Goal: Transaction & Acquisition: Subscribe to service/newsletter

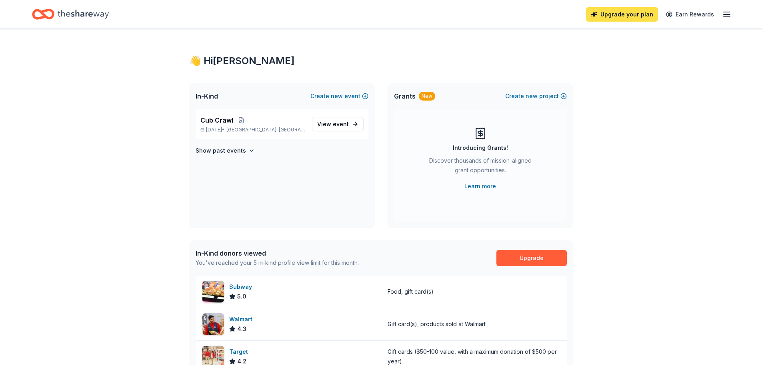
click at [650, 15] on link "Upgrade your plan" at bounding box center [622, 14] width 72 height 14
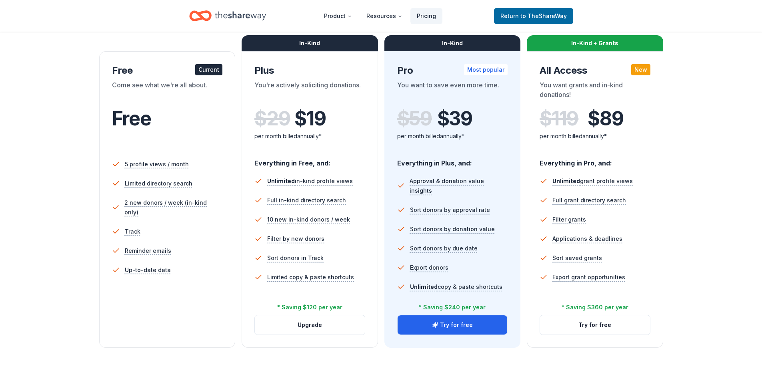
scroll to position [120, 0]
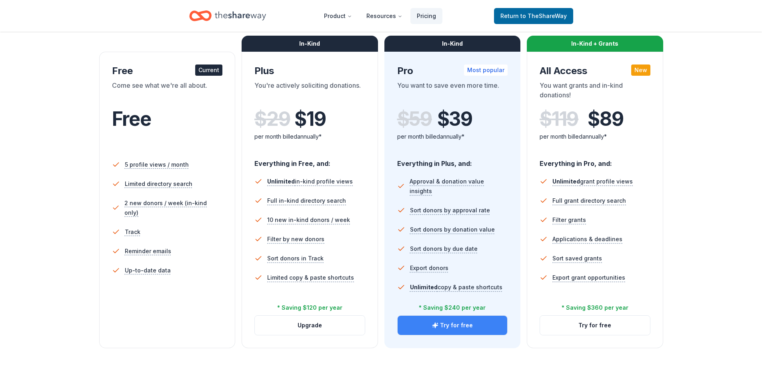
click at [446, 330] on button "Try for free" at bounding box center [453, 324] width 110 height 19
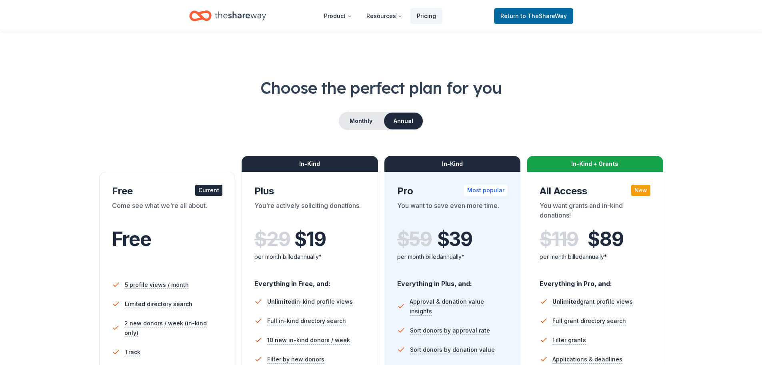
scroll to position [115, 0]
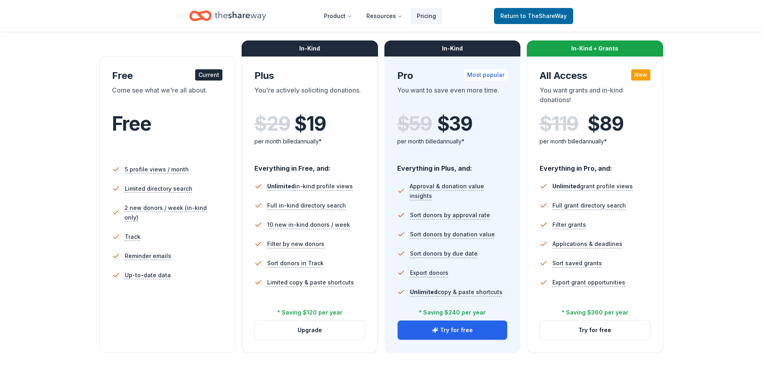
click at [345, 334] on button "Upgrade" at bounding box center [310, 329] width 110 height 19
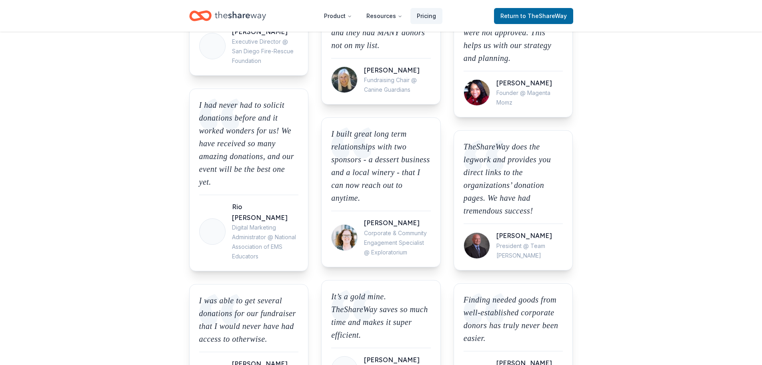
scroll to position [752, 0]
